Goal: Task Accomplishment & Management: Use online tool/utility

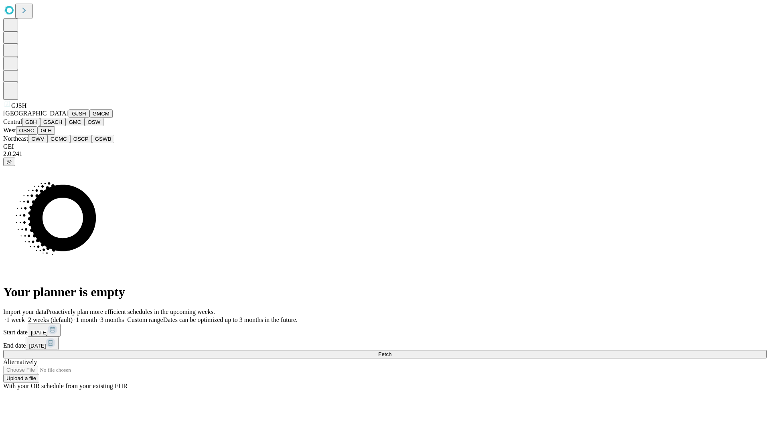
click at [69, 118] on button "GJSH" at bounding box center [79, 114] width 21 height 8
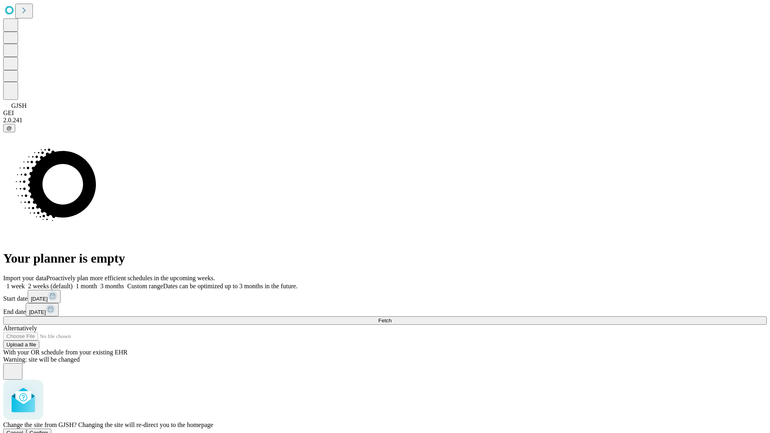
click at [49, 430] on span "Confirm" at bounding box center [39, 433] width 19 height 6
click at [97, 283] on label "1 month" at bounding box center [85, 286] width 24 height 7
click at [392, 318] on span "Fetch" at bounding box center [384, 321] width 13 height 6
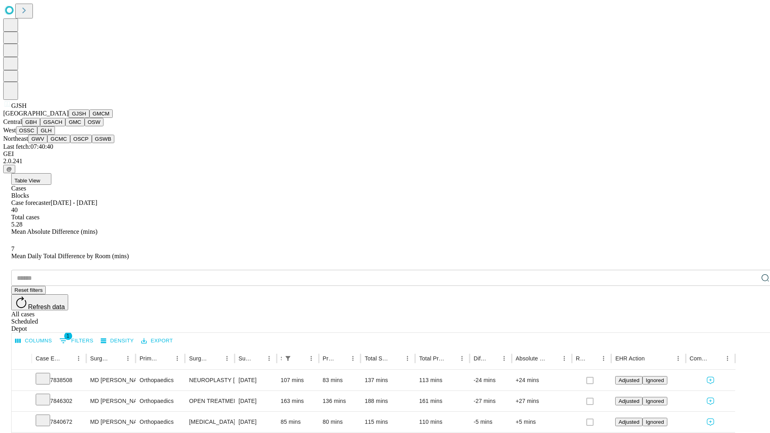
click at [89, 118] on button "GMCM" at bounding box center [100, 114] width 23 height 8
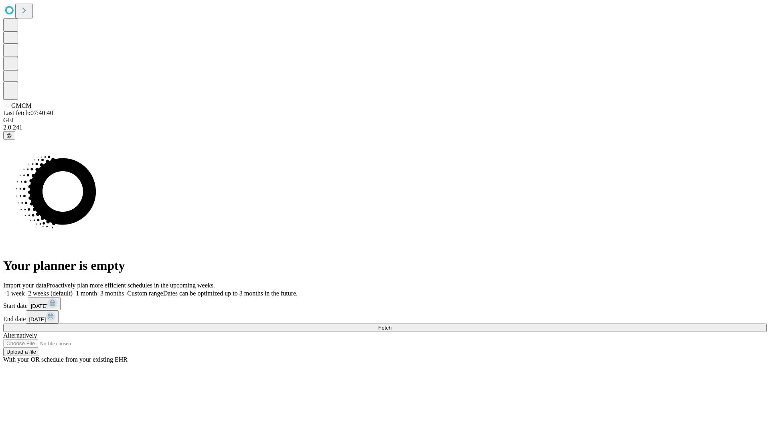
click at [97, 290] on label "1 month" at bounding box center [85, 293] width 24 height 7
click at [392, 325] on span "Fetch" at bounding box center [384, 328] width 13 height 6
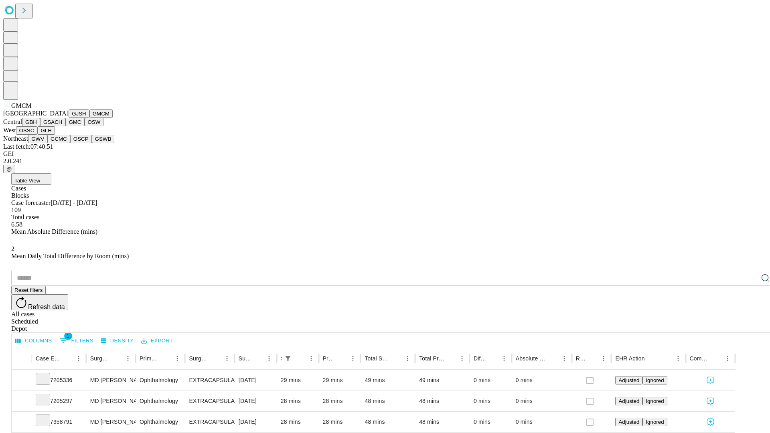
click at [40, 126] on button "GBH" at bounding box center [31, 122] width 18 height 8
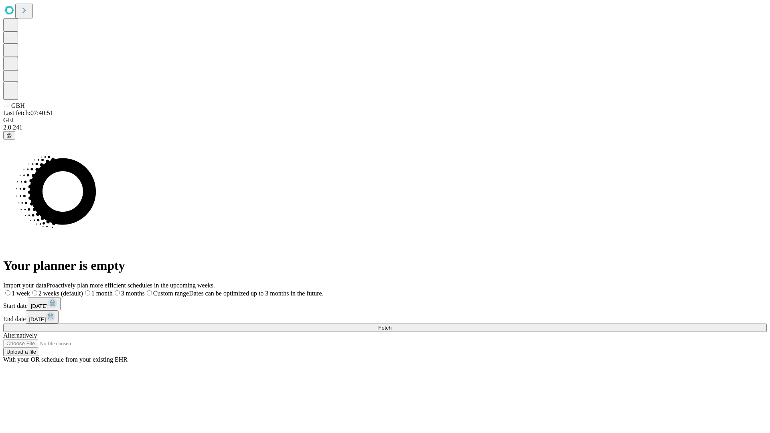
click at [113, 290] on label "1 month" at bounding box center [98, 293] width 30 height 7
click at [392, 325] on span "Fetch" at bounding box center [384, 328] width 13 height 6
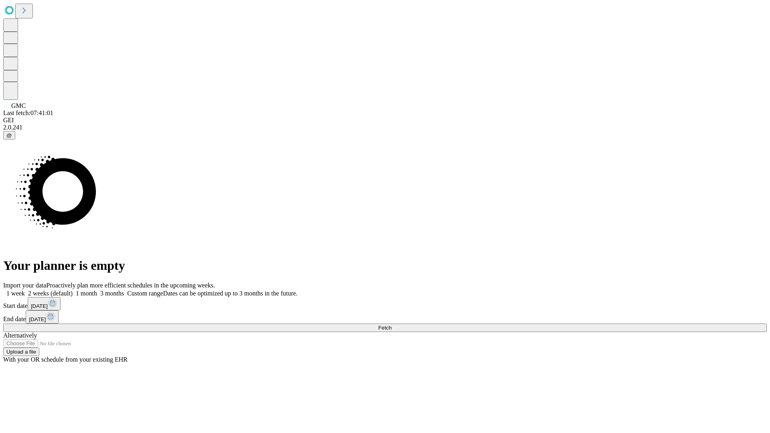
click at [392, 325] on span "Fetch" at bounding box center [384, 328] width 13 height 6
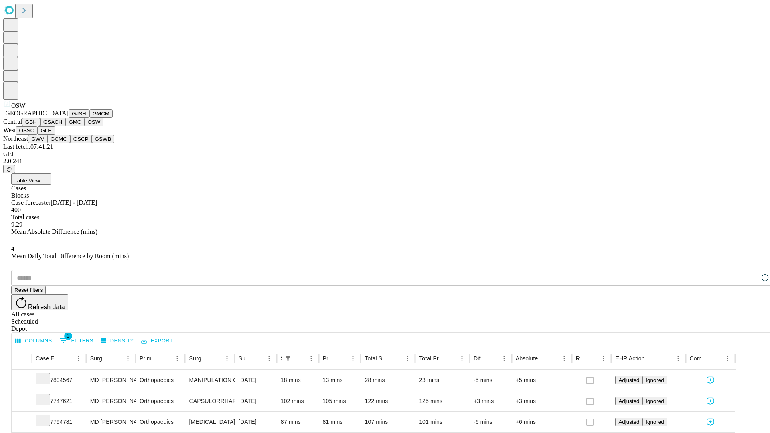
click at [38, 135] on button "OSSC" at bounding box center [27, 130] width 22 height 8
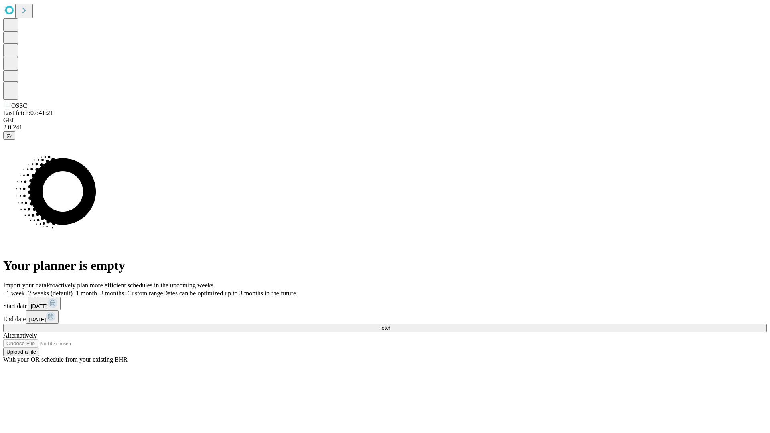
click at [97, 290] on label "1 month" at bounding box center [85, 293] width 24 height 7
click at [392, 325] on span "Fetch" at bounding box center [384, 328] width 13 height 6
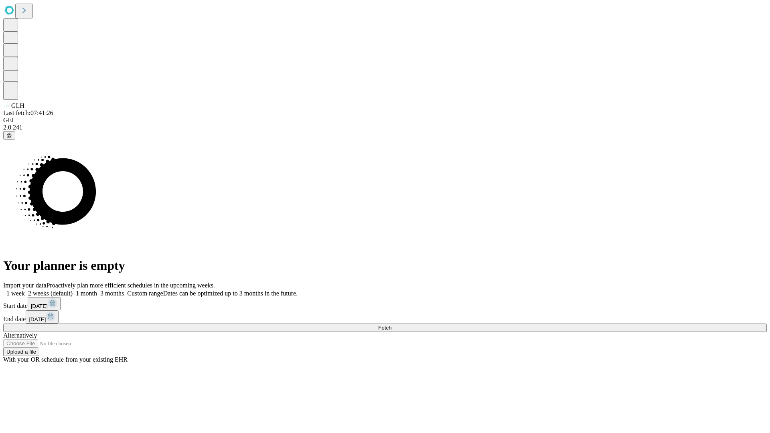
click at [97, 290] on label "1 month" at bounding box center [85, 293] width 24 height 7
click at [392, 325] on span "Fetch" at bounding box center [384, 328] width 13 height 6
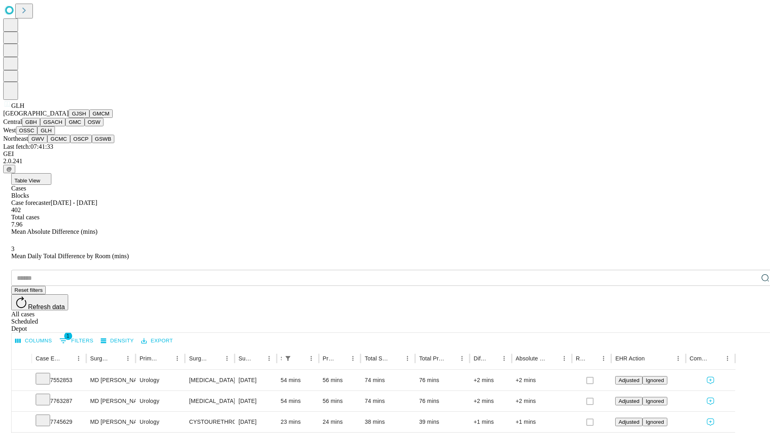
click at [47, 143] on button "GWV" at bounding box center [37, 139] width 19 height 8
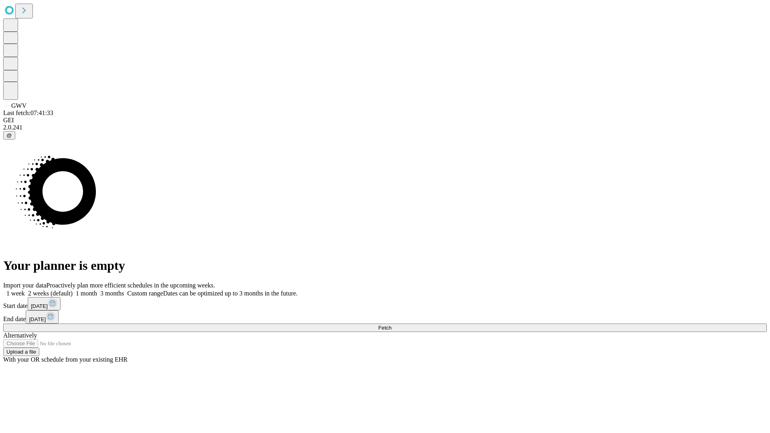
click at [97, 290] on label "1 month" at bounding box center [85, 293] width 24 height 7
click at [392, 325] on span "Fetch" at bounding box center [384, 328] width 13 height 6
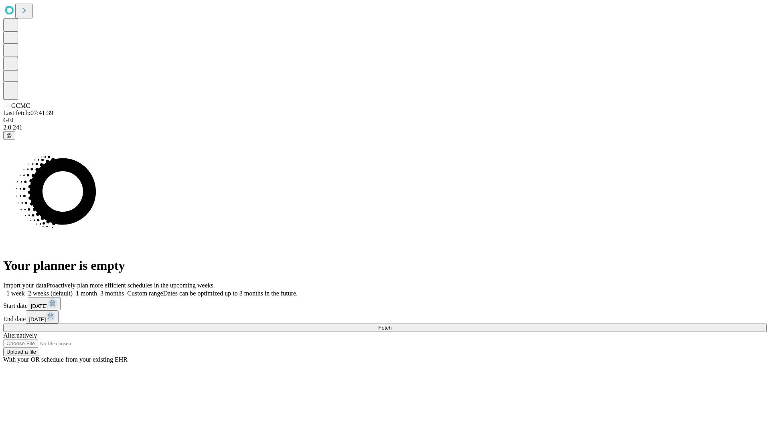
click at [97, 290] on label "1 month" at bounding box center [85, 293] width 24 height 7
click at [392, 325] on span "Fetch" at bounding box center [384, 328] width 13 height 6
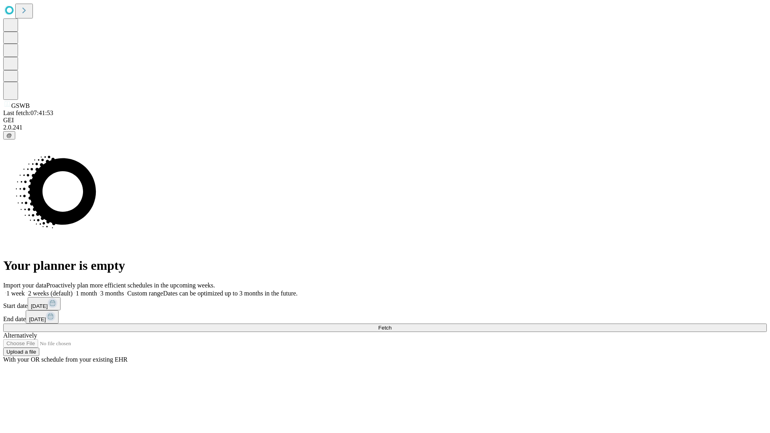
click at [97, 290] on label "1 month" at bounding box center [85, 293] width 24 height 7
click at [392, 325] on span "Fetch" at bounding box center [384, 328] width 13 height 6
